Goal: Check status: Check status

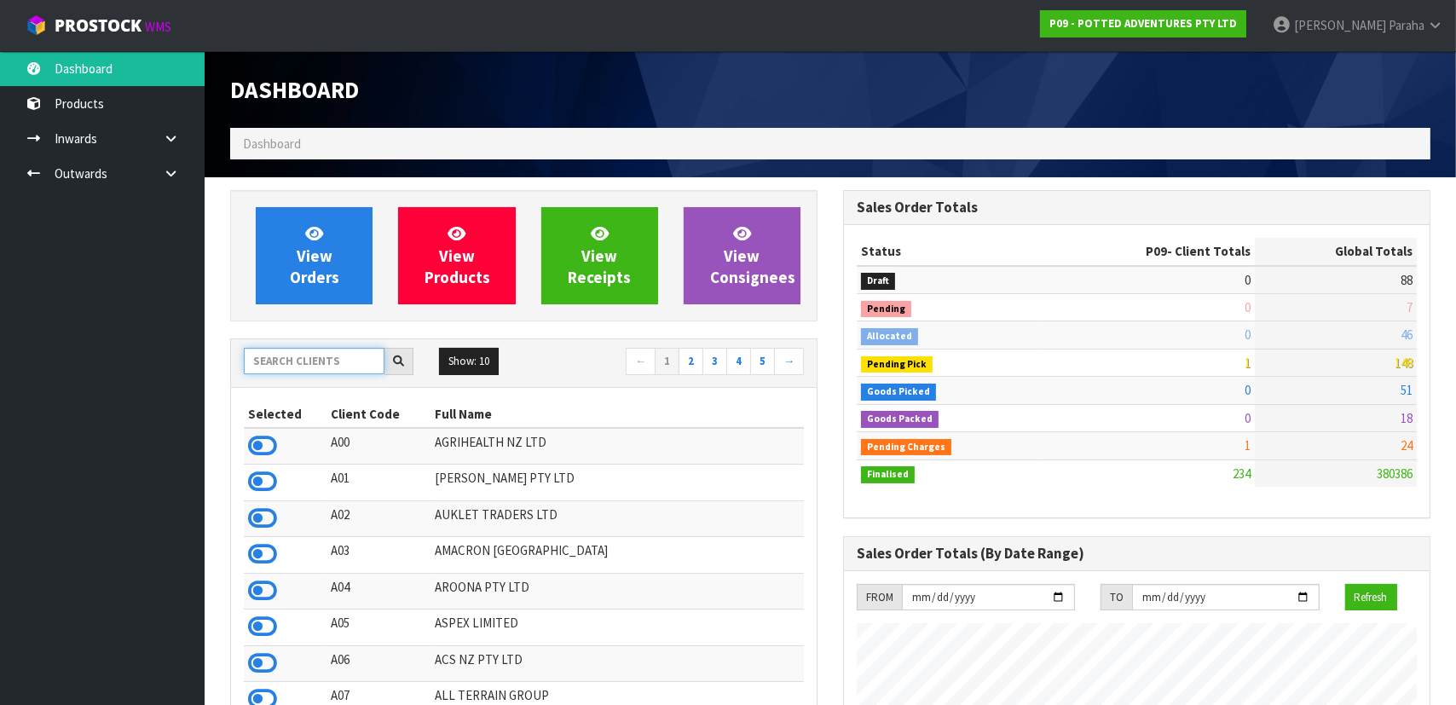
click at [332, 358] on input "text" at bounding box center [314, 361] width 141 height 26
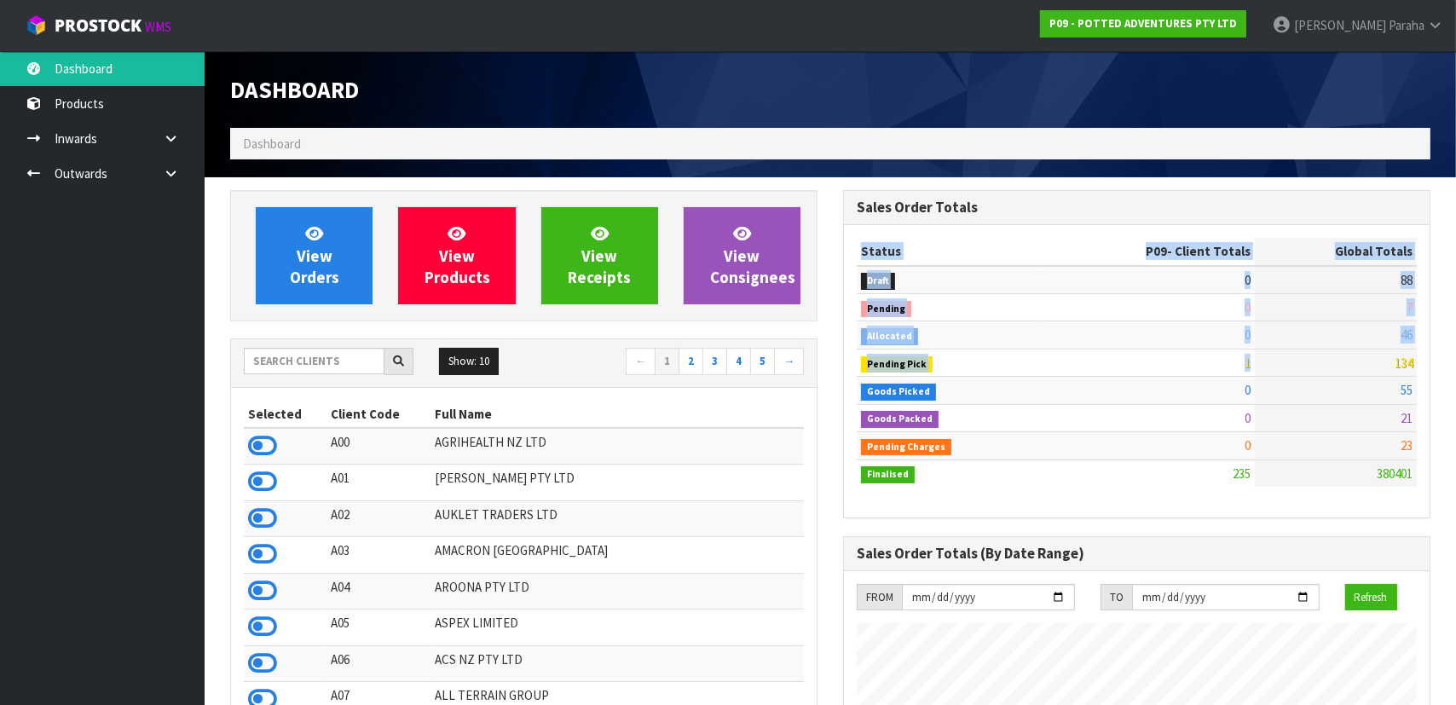
drag, startPoint x: 1386, startPoint y: 363, endPoint x: 1432, endPoint y: 361, distance: 46.1
click at [1395, 362] on span "134" at bounding box center [1404, 363] width 18 height 16
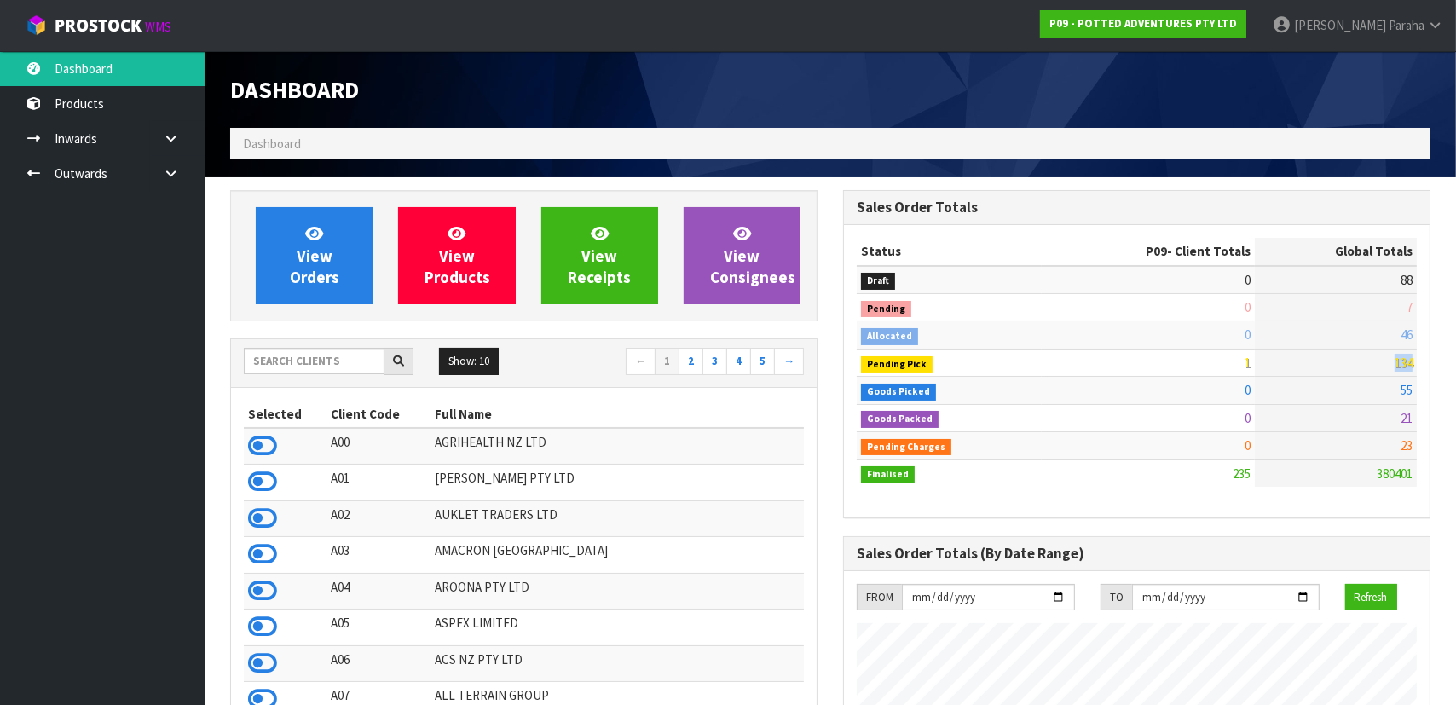
drag, startPoint x: 1394, startPoint y: 362, endPoint x: 1407, endPoint y: 362, distance: 12.8
click at [1407, 362] on span "134" at bounding box center [1404, 363] width 18 height 16
click at [1381, 360] on td "134" at bounding box center [1336, 362] width 162 height 27
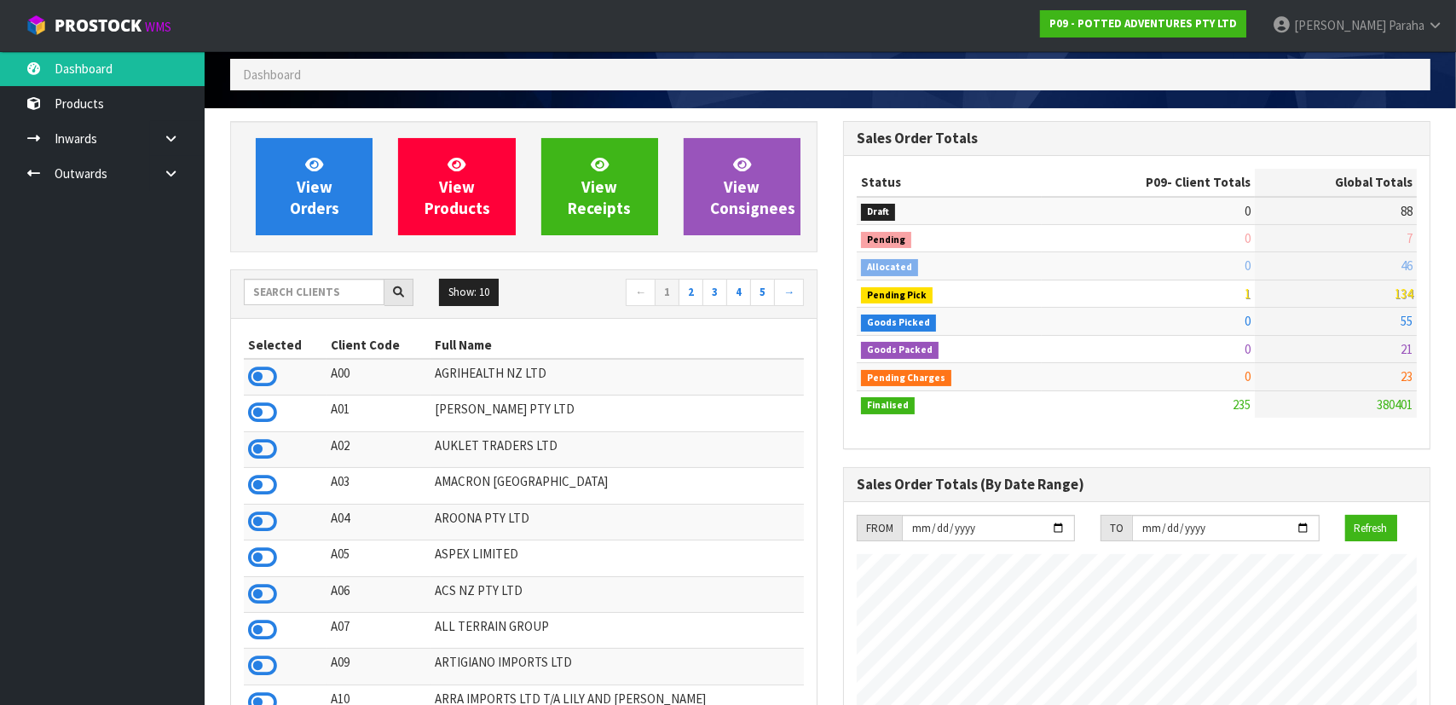
scroll to position [0, 0]
